Goal: Task Accomplishment & Management: Manage account settings

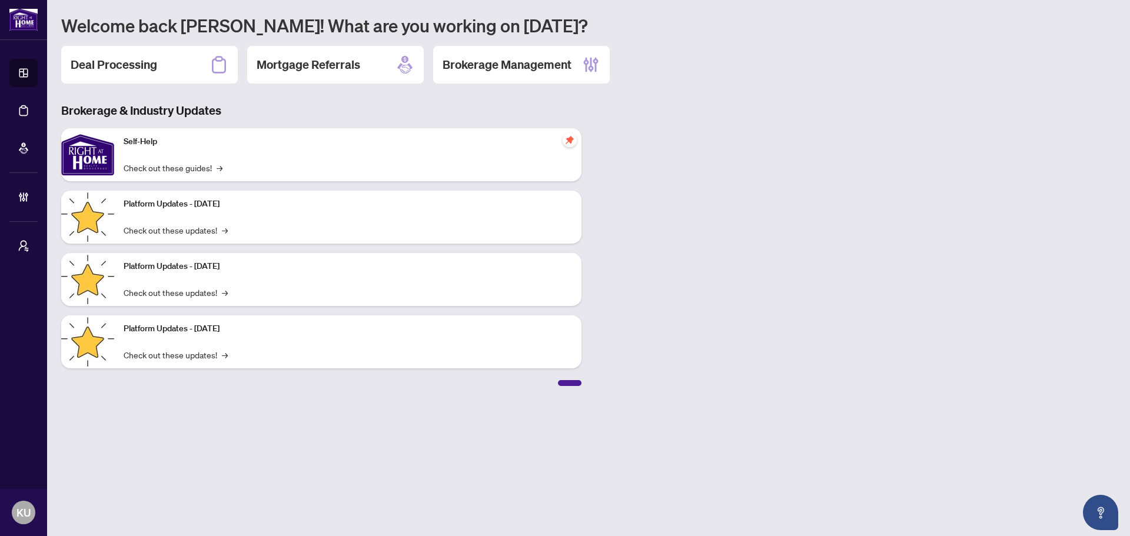
drag, startPoint x: 99, startPoint y: 61, endPoint x: 148, endPoint y: 63, distance: 49.5
click at [99, 61] on h2 "Deal Processing" at bounding box center [114, 65] width 87 height 16
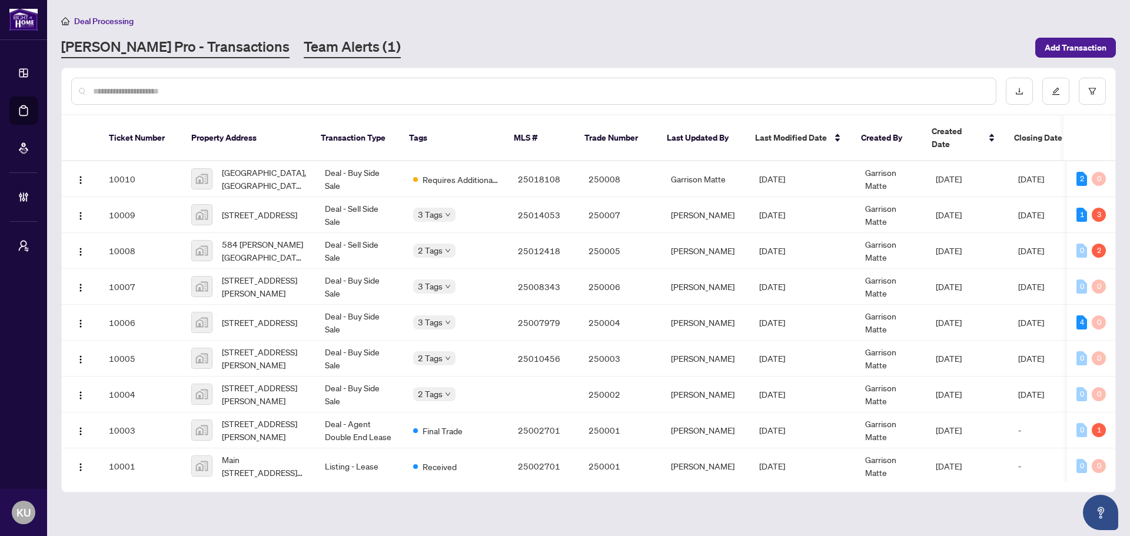
click at [304, 47] on link "Team Alerts (1)" at bounding box center [352, 47] width 97 height 21
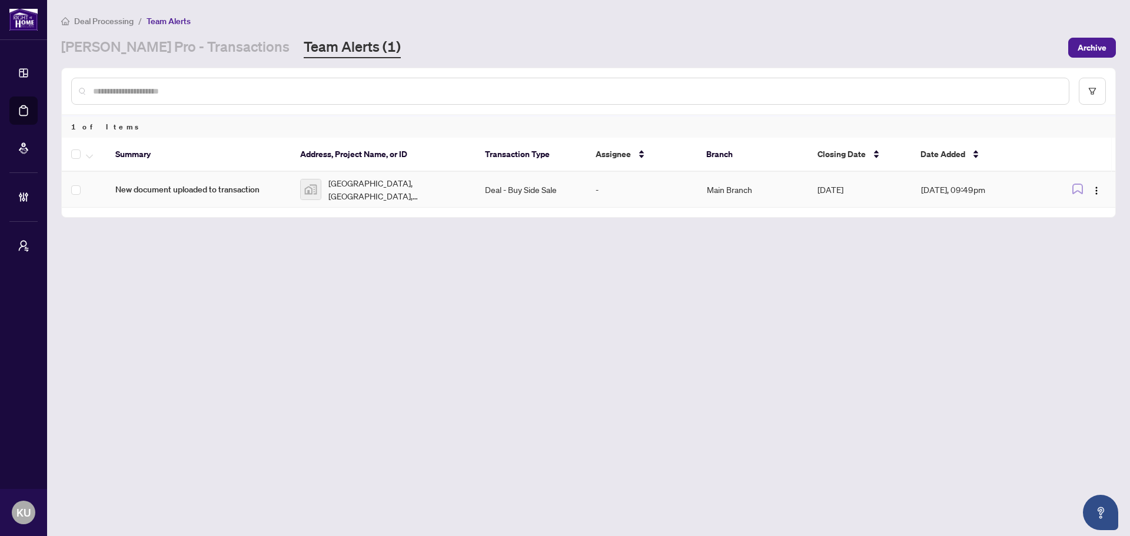
click at [212, 190] on span "New document uploaded to transaction" at bounding box center [198, 189] width 166 height 13
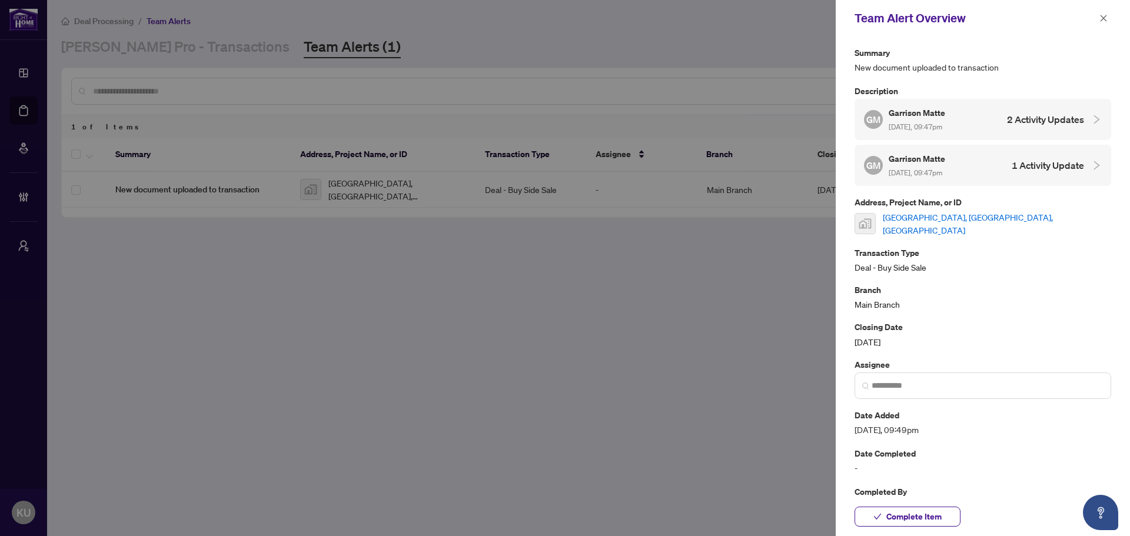
click at [963, 215] on link "[GEOGRAPHIC_DATA], [GEOGRAPHIC_DATA], [GEOGRAPHIC_DATA]" at bounding box center [997, 224] width 228 height 26
click at [1108, 18] on button "button" at bounding box center [1103, 18] width 15 height 14
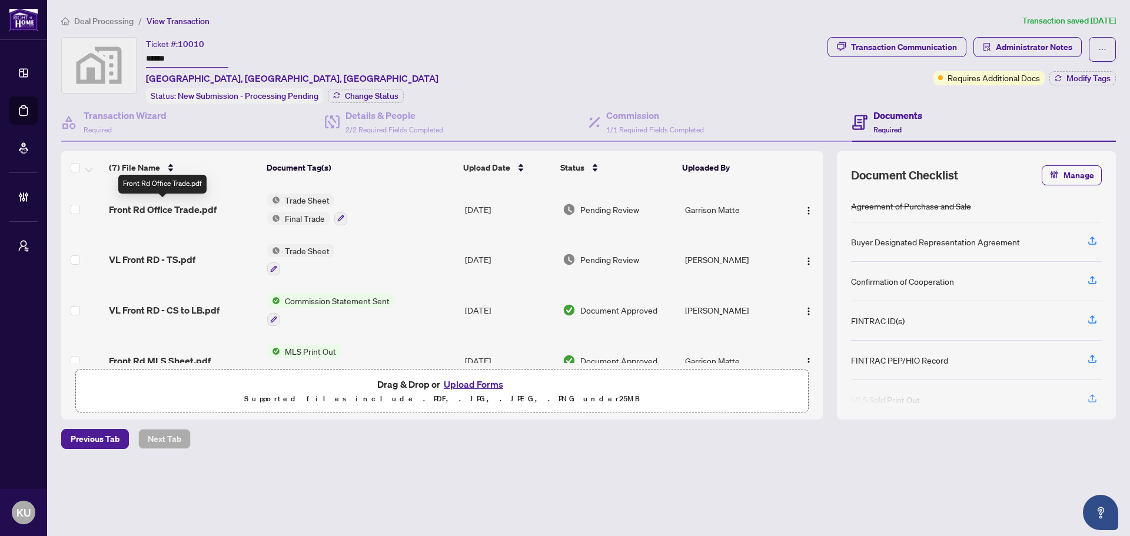
click at [128, 205] on span "Front Rd Office Trade.pdf" at bounding box center [163, 209] width 108 height 14
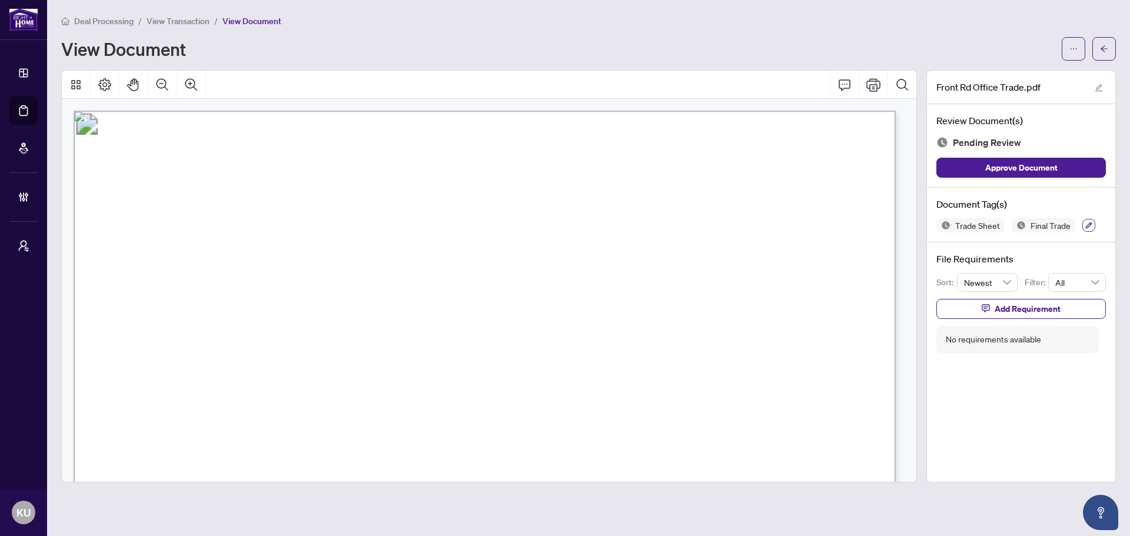
click at [1092, 221] on button "button" at bounding box center [1088, 225] width 13 height 13
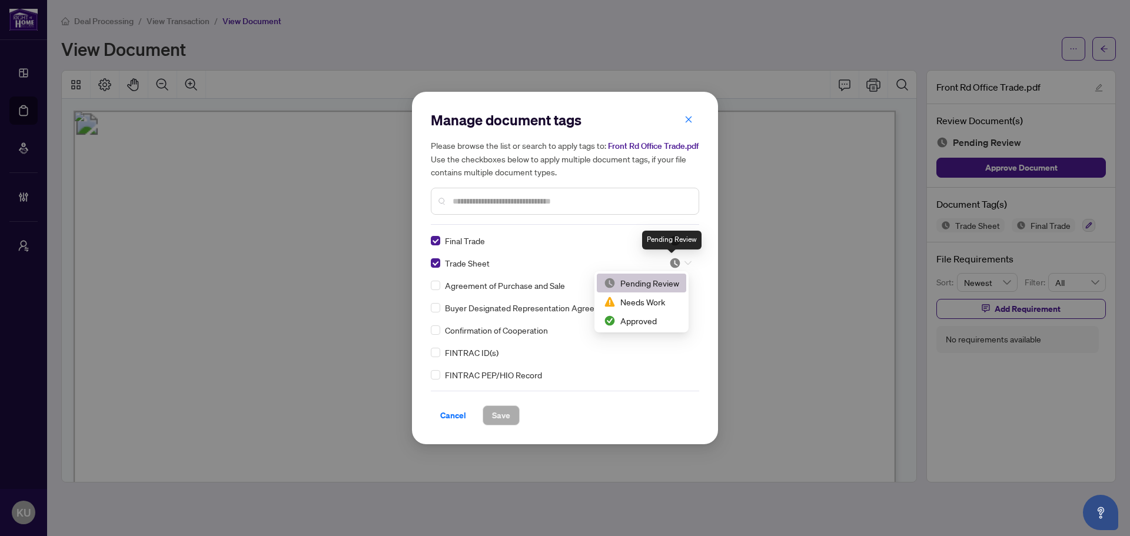
click at [673, 263] on img at bounding box center [675, 263] width 12 height 12
click at [635, 317] on div "Approved" at bounding box center [641, 320] width 75 height 13
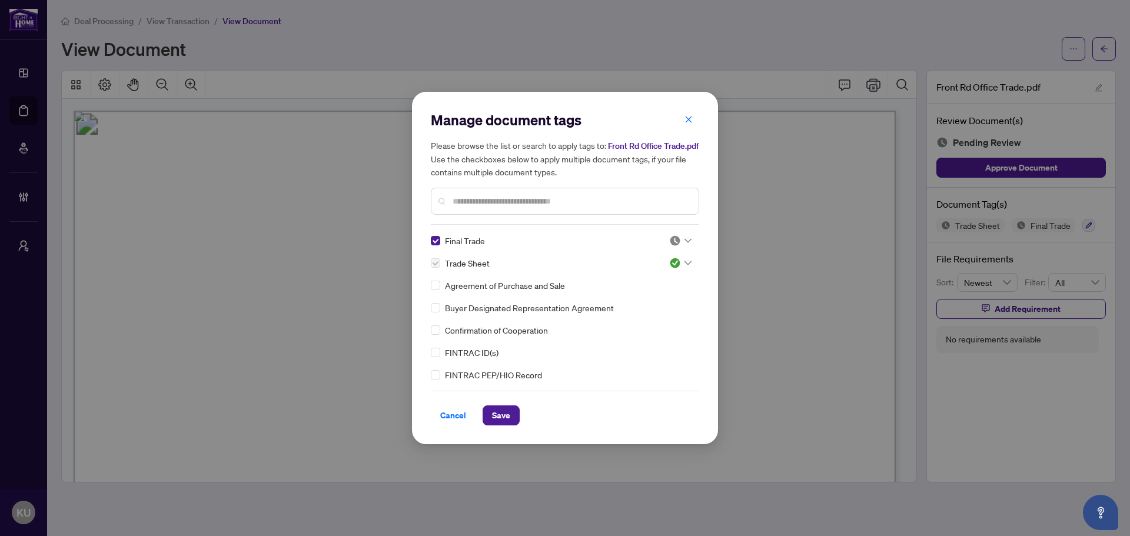
click at [547, 205] on input "text" at bounding box center [571, 201] width 237 height 13
click at [673, 240] on img at bounding box center [675, 241] width 12 height 12
click at [466, 199] on input "text" at bounding box center [571, 201] width 237 height 13
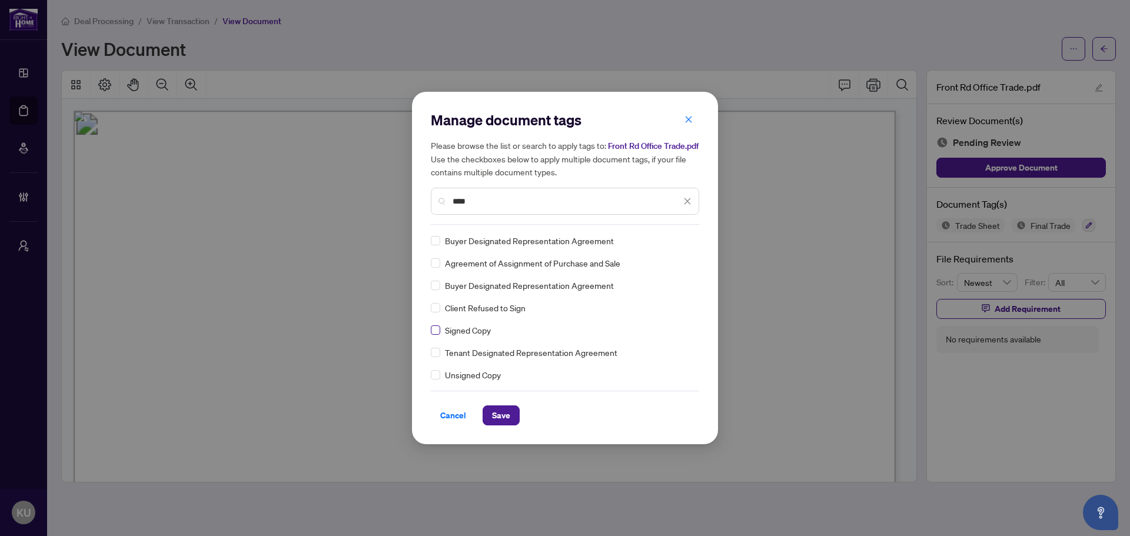
type input "****"
click at [671, 241] on img at bounding box center [675, 241] width 12 height 12
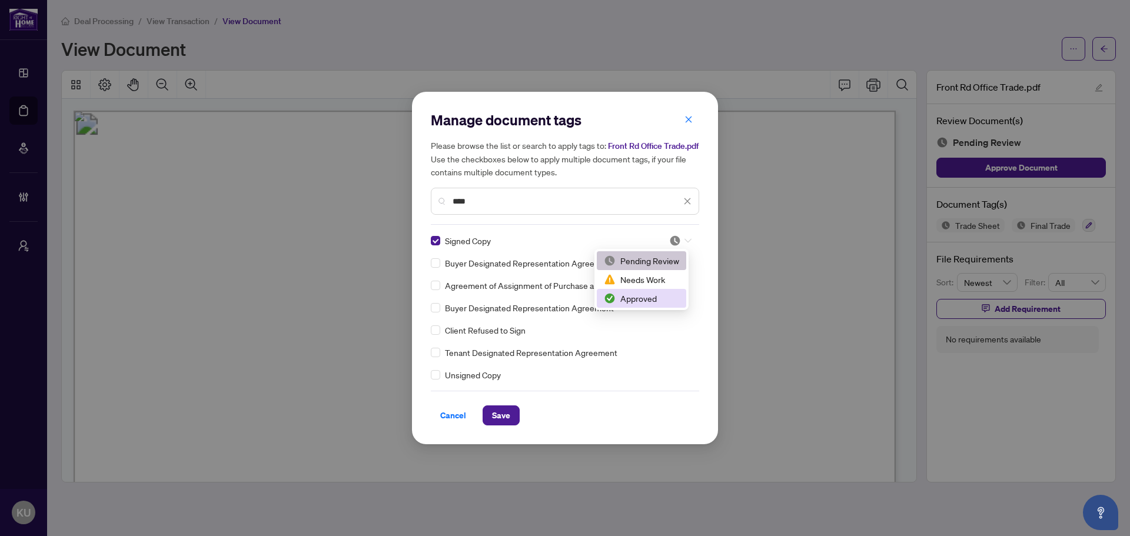
click at [651, 299] on div "Approved" at bounding box center [641, 298] width 75 height 13
click at [513, 408] on button "Save" at bounding box center [501, 416] width 37 height 20
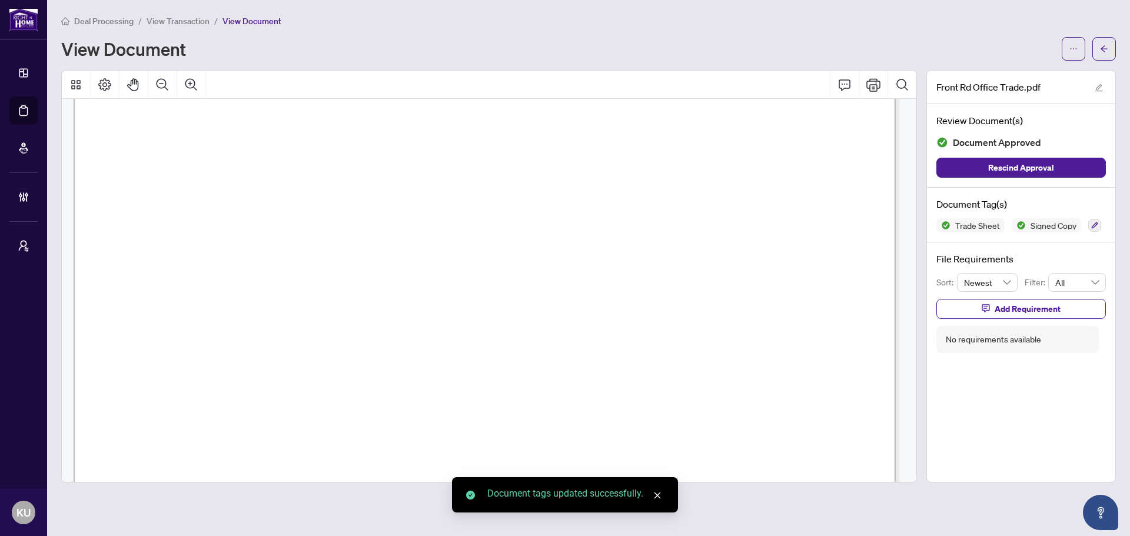
scroll to position [412, 0]
click at [1104, 47] on icon "arrow-left" at bounding box center [1104, 49] width 8 height 8
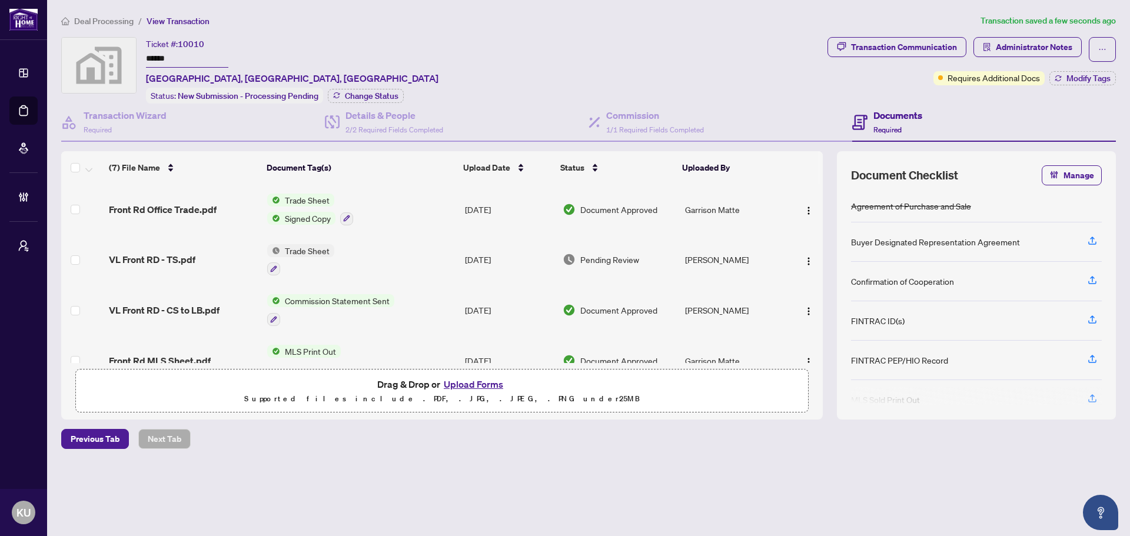
click at [129, 23] on span "Deal Processing" at bounding box center [103, 21] width 59 height 11
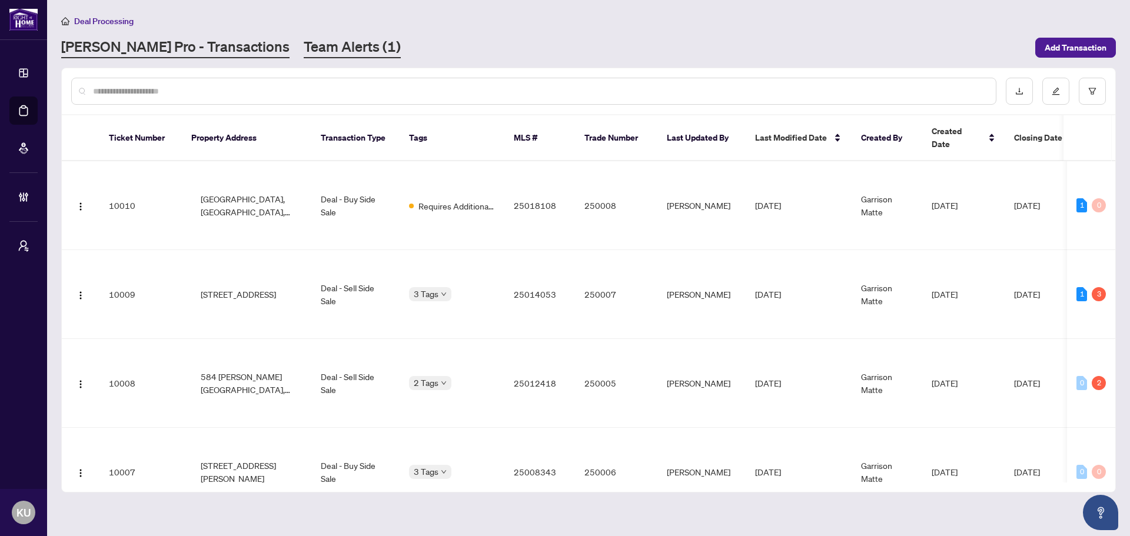
click at [304, 47] on link "Team Alerts (1)" at bounding box center [352, 47] width 97 height 21
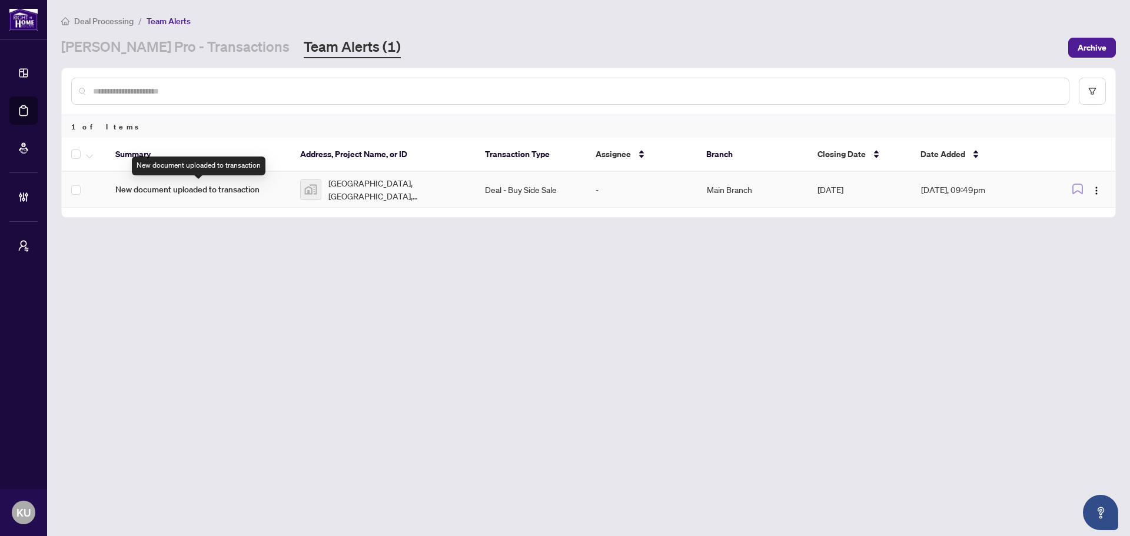
click at [188, 191] on span "New document uploaded to transaction" at bounding box center [198, 189] width 166 height 13
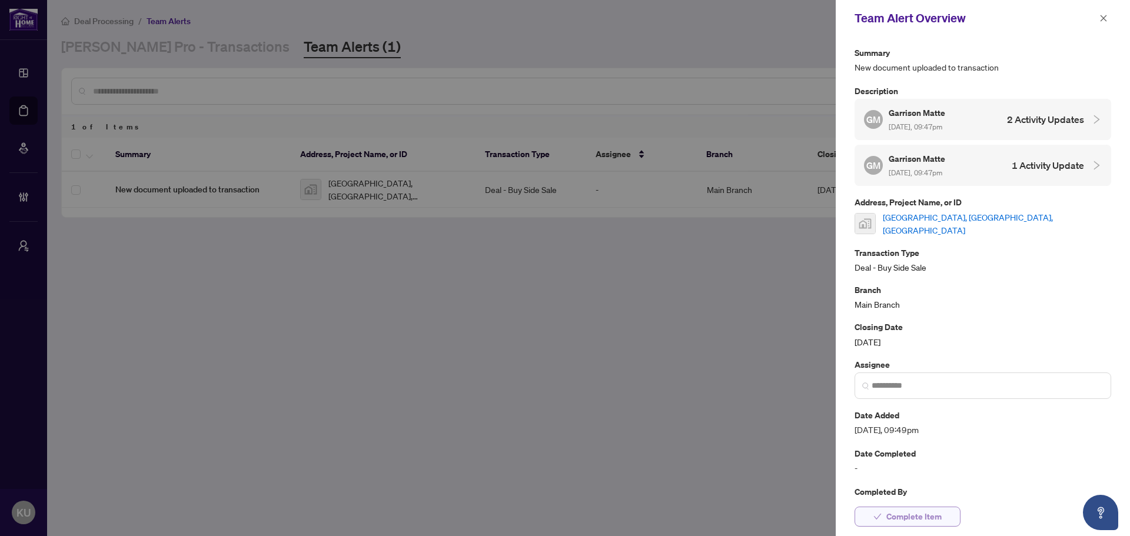
click at [912, 516] on span "Complete Item" at bounding box center [913, 516] width 55 height 19
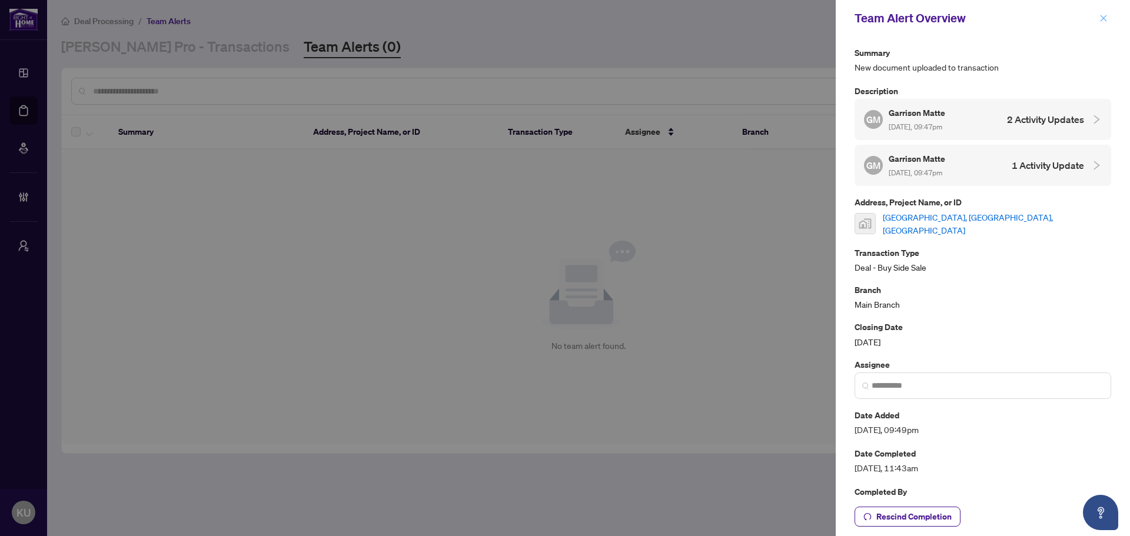
click at [1108, 21] on button "button" at bounding box center [1103, 18] width 15 height 14
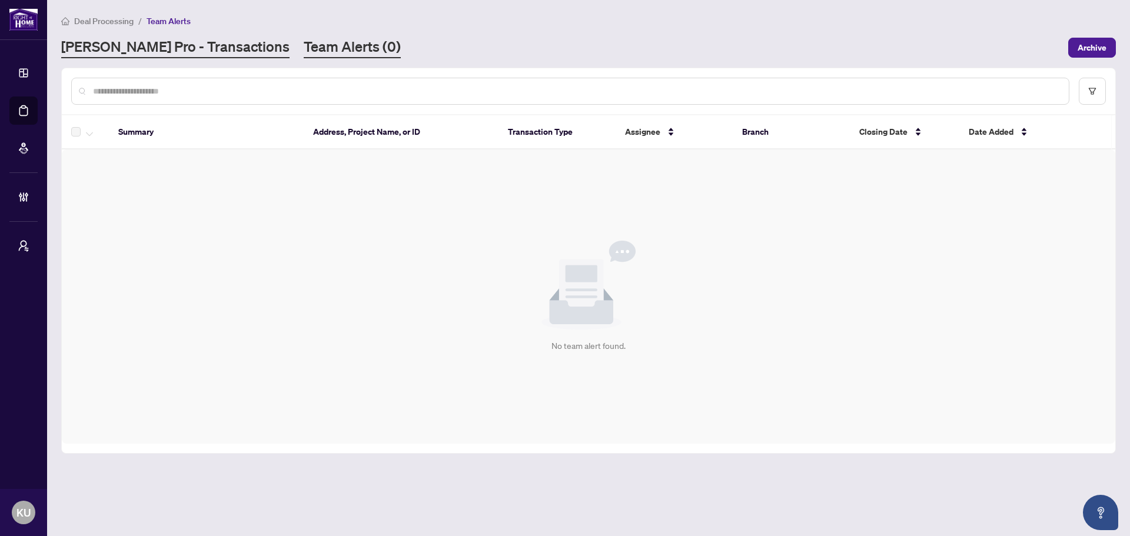
click at [162, 48] on link "[PERSON_NAME] Pro - Transactions" at bounding box center [175, 47] width 228 height 21
